Goal: Task Accomplishment & Management: Manage account settings

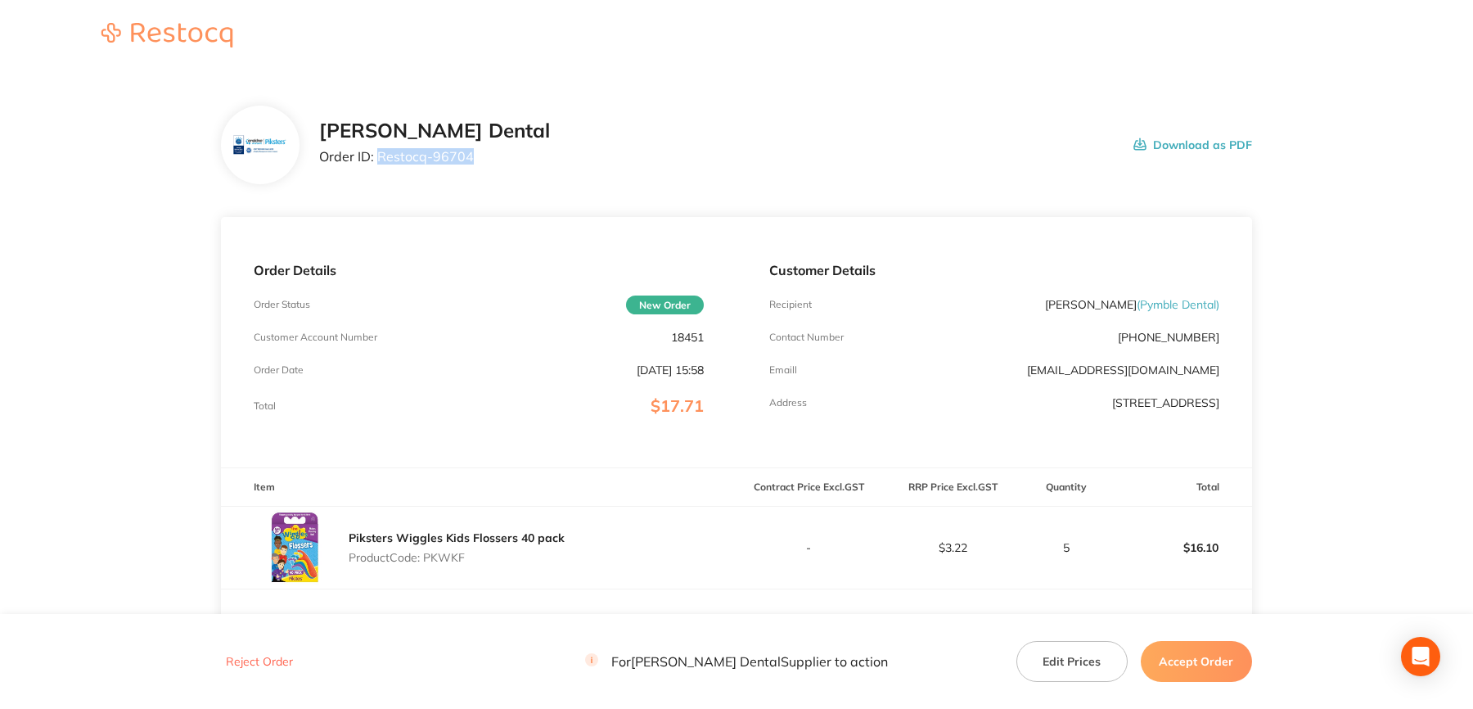
drag, startPoint x: 378, startPoint y: 157, endPoint x: 497, endPoint y: 177, distance: 121.1
click at [497, 177] on div "Erskine Dental Order ID: Restocq- 96704 Download as PDF" at bounding box center [736, 145] width 1031 height 79
copy p "Restocq- 96704"
click at [1210, 641] on div "Reject Order For Erskine Dental Supplier to action Edit Prices Accept Order" at bounding box center [736, 662] width 1031 height 42
click at [1189, 660] on button "Accept Order" at bounding box center [1196, 661] width 111 height 41
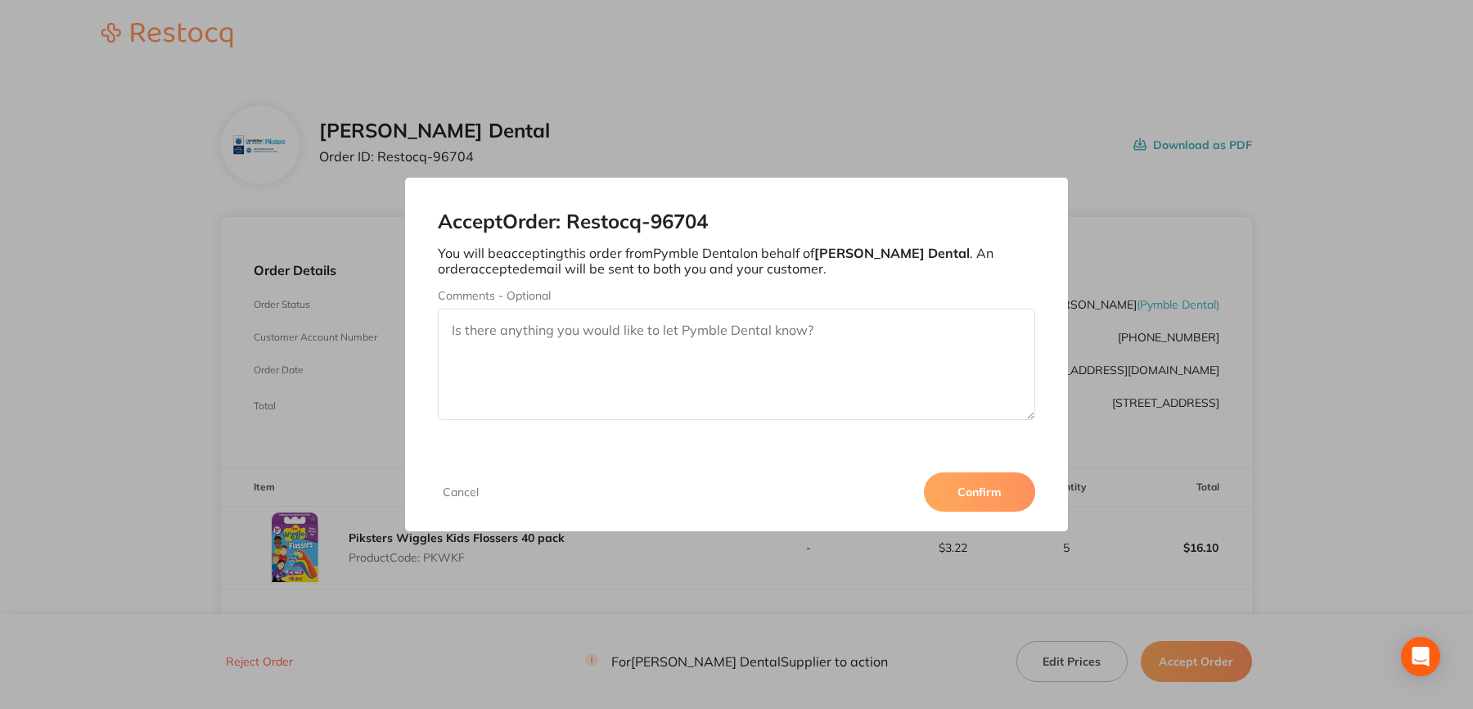
click at [994, 494] on button "Confirm" at bounding box center [979, 491] width 111 height 39
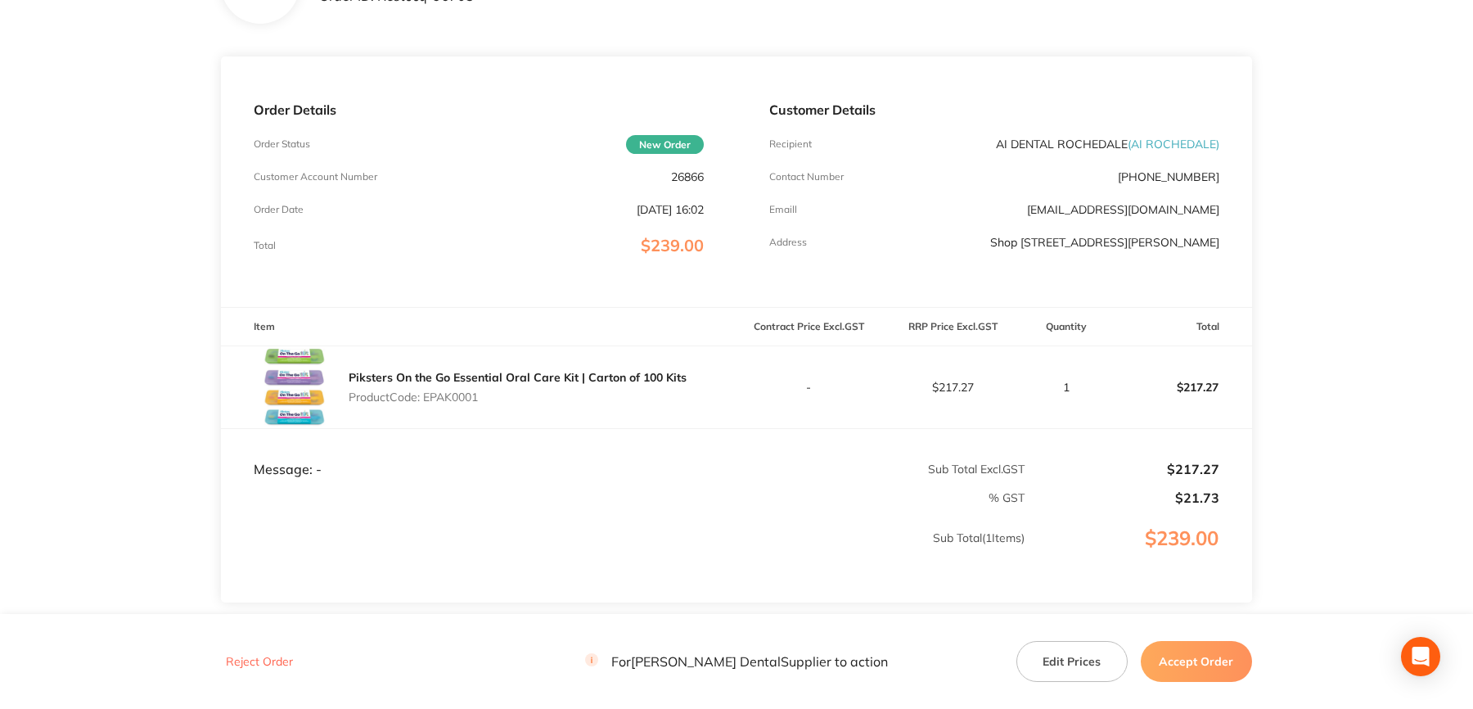
scroll to position [82, 0]
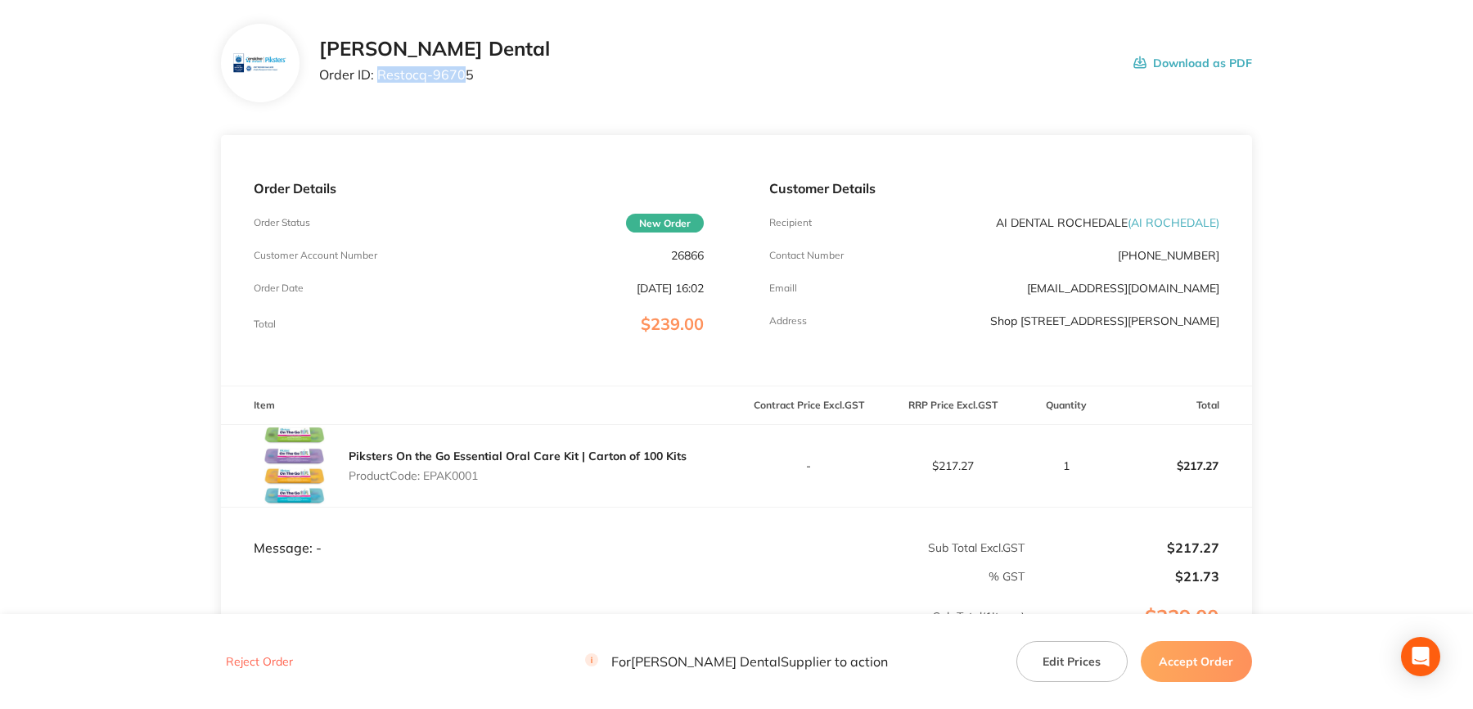
drag, startPoint x: 379, startPoint y: 70, endPoint x: 464, endPoint y: 87, distance: 86.7
click at [464, 87] on div "[PERSON_NAME] Dental Order ID: Restocq- 96705" at bounding box center [434, 63] width 231 height 51
drag, startPoint x: 464, startPoint y: 87, endPoint x: 460, endPoint y: 74, distance: 12.9
click at [463, 73] on p "Order ID: Restocq- 96705" at bounding box center [434, 74] width 231 height 15
click at [378, 77] on p "Order ID: Restocq- 96705" at bounding box center [434, 74] width 231 height 15
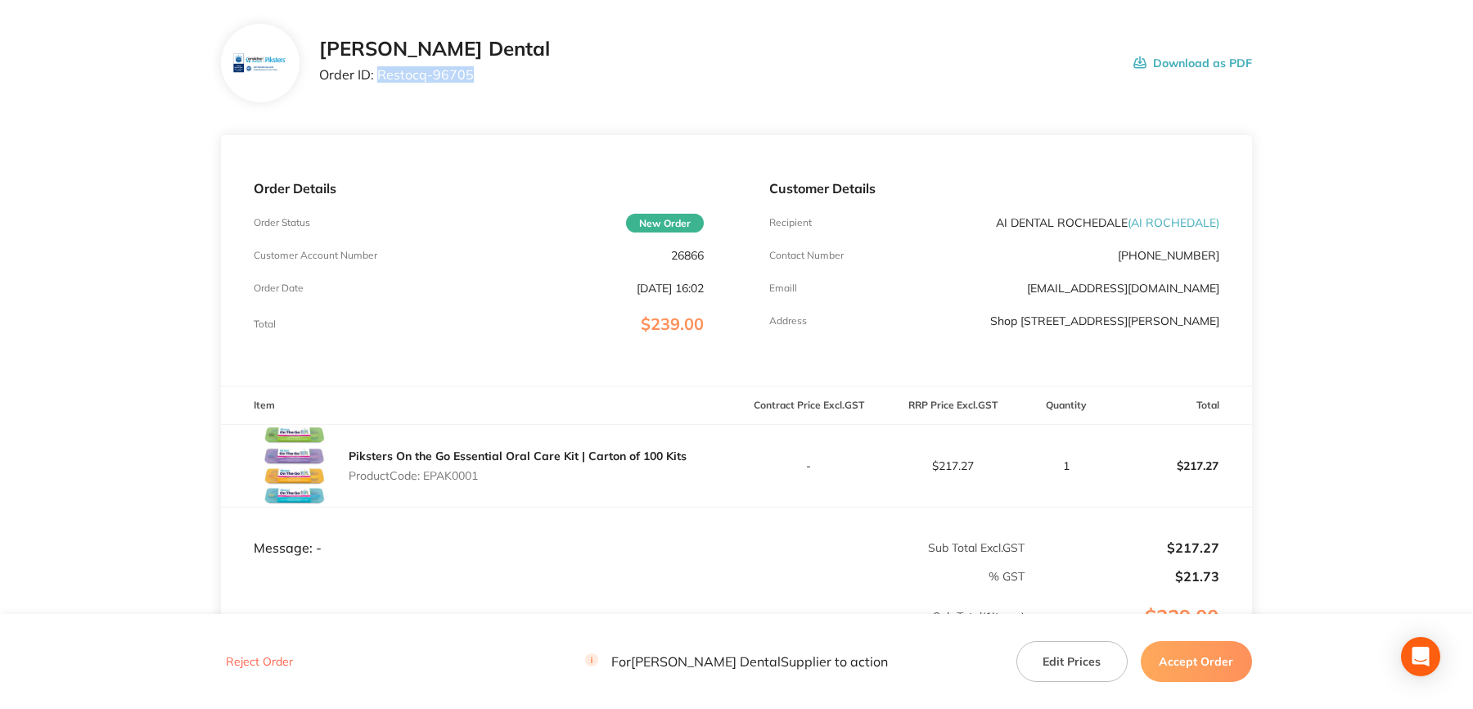
drag, startPoint x: 376, startPoint y: 74, endPoint x: 485, endPoint y: 92, distance: 110.4
click at [485, 92] on div "[PERSON_NAME] Dental Order ID: Restocq- 96705 Download as PDF" at bounding box center [736, 63] width 1031 height 79
copy p "Restocq- 96705"
click at [1220, 651] on button "Accept Order" at bounding box center [1196, 661] width 111 height 41
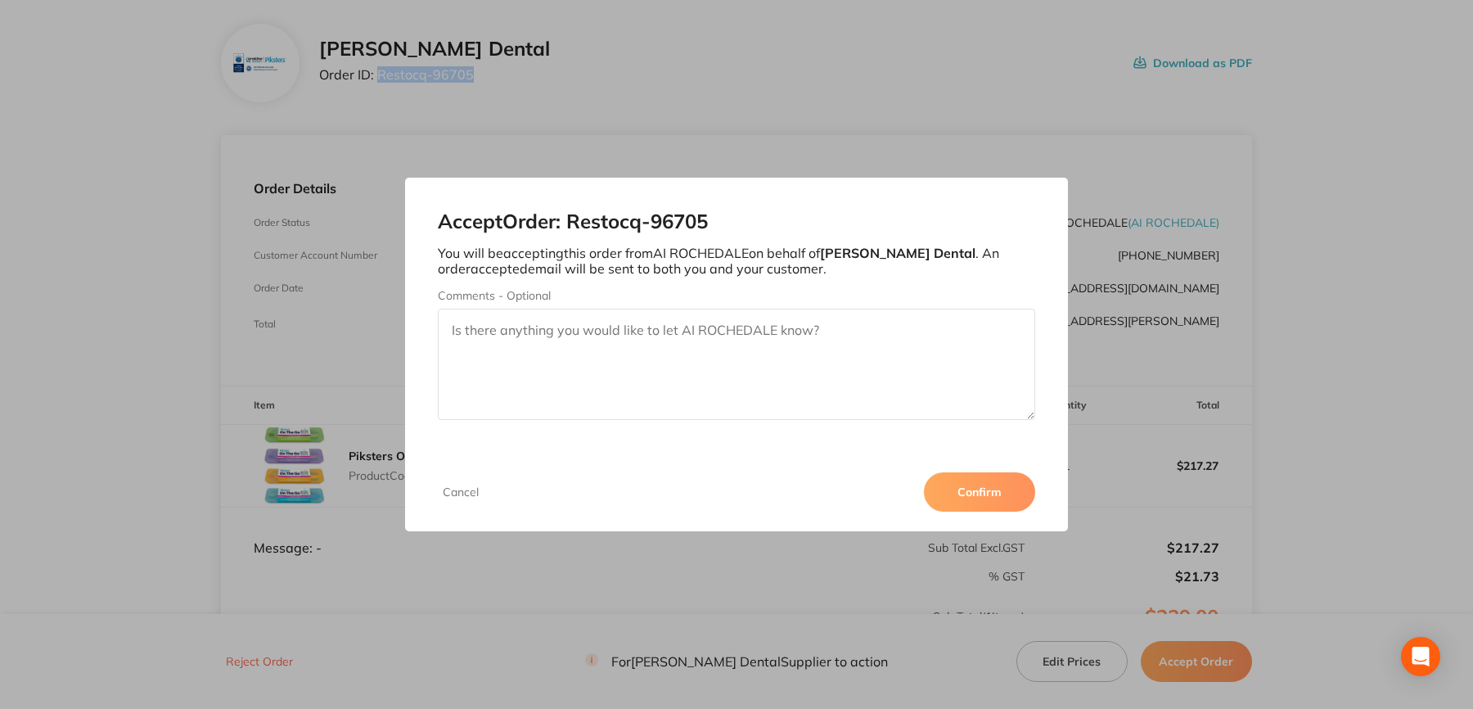
click at [951, 477] on button "Confirm" at bounding box center [979, 491] width 111 height 39
